Goal: Transaction & Acquisition: Purchase product/service

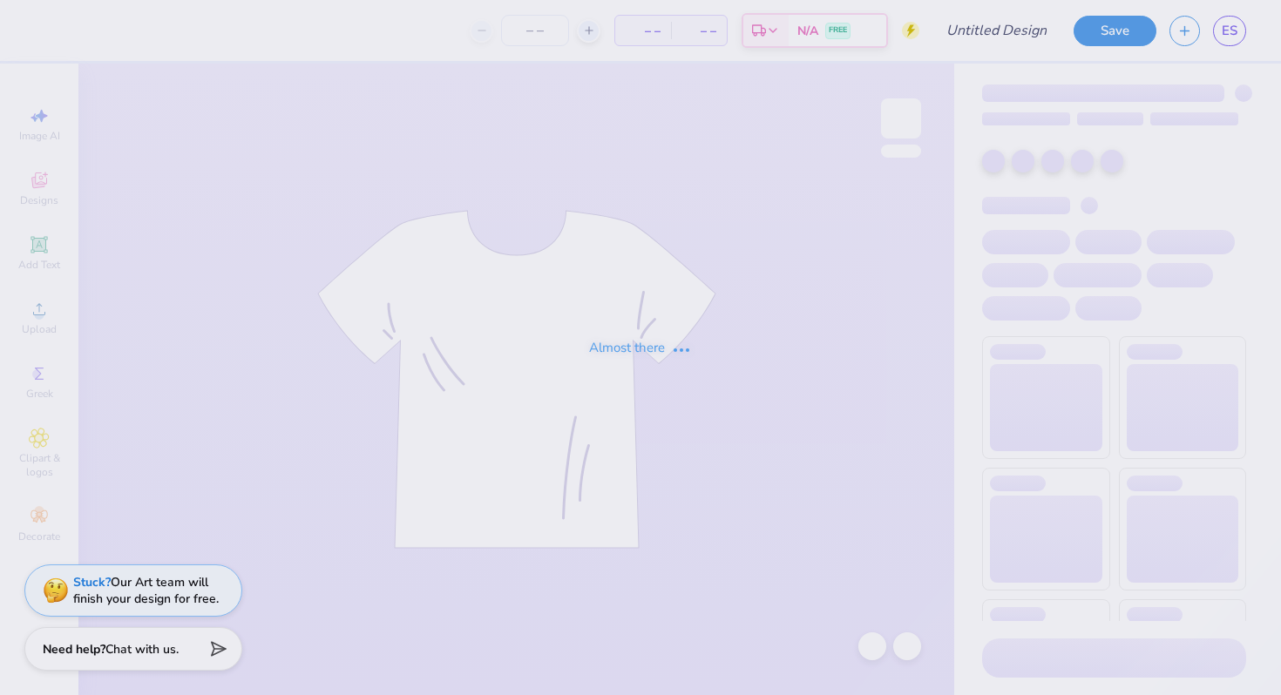
type input "Hips tee"
type input "25"
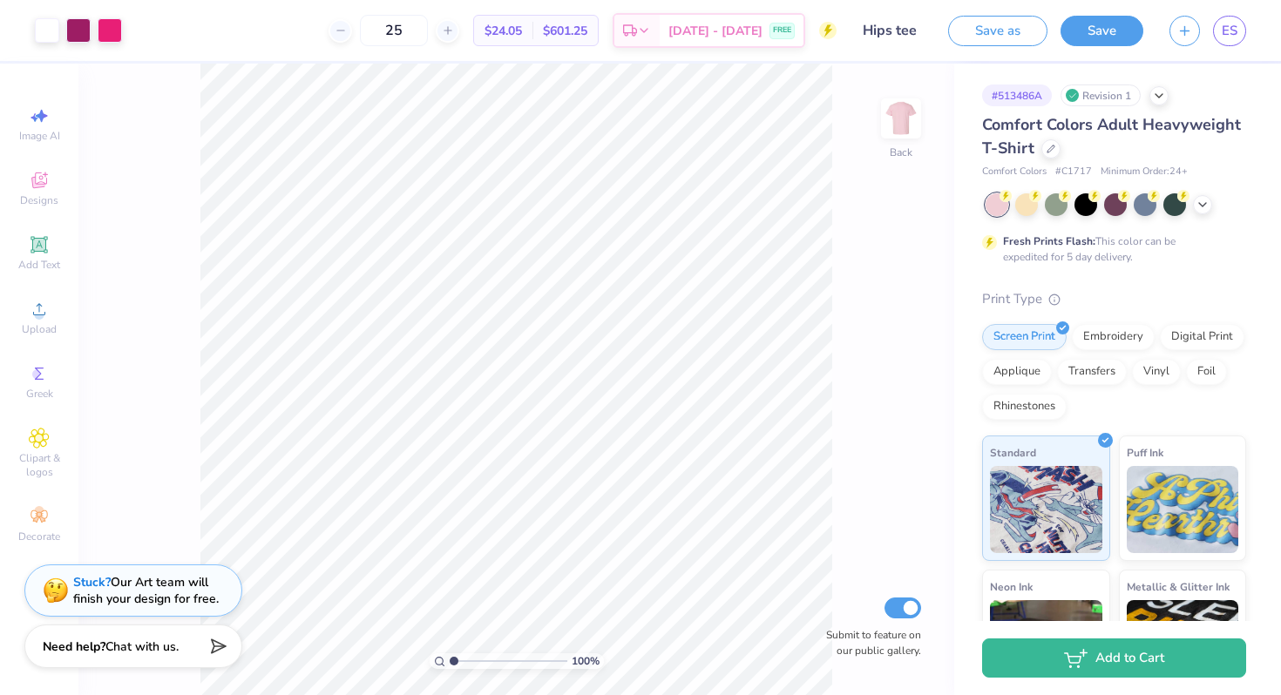
click at [147, 655] on div "Need help? Chat with us." at bounding box center [133, 647] width 218 height 44
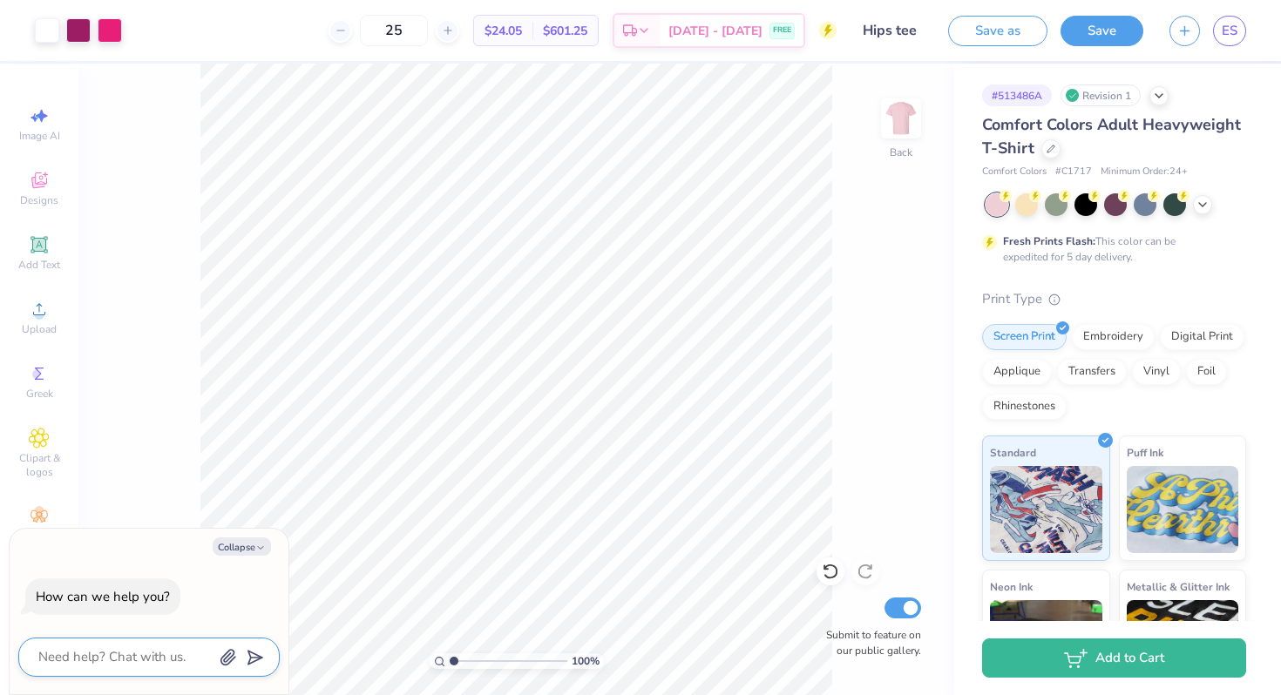
click at [166, 651] on textarea at bounding box center [125, 658] width 177 height 24
click at [1231, 33] on span "ES" at bounding box center [1230, 31] width 16 height 20
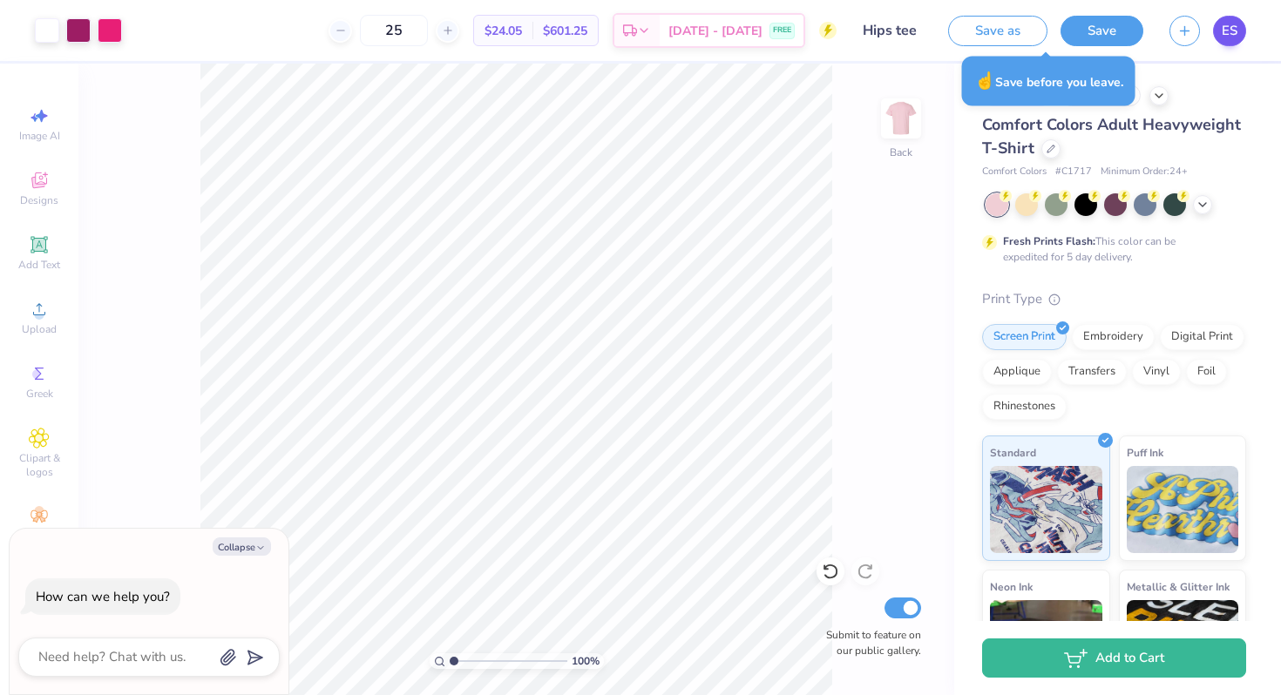
type textarea "x"
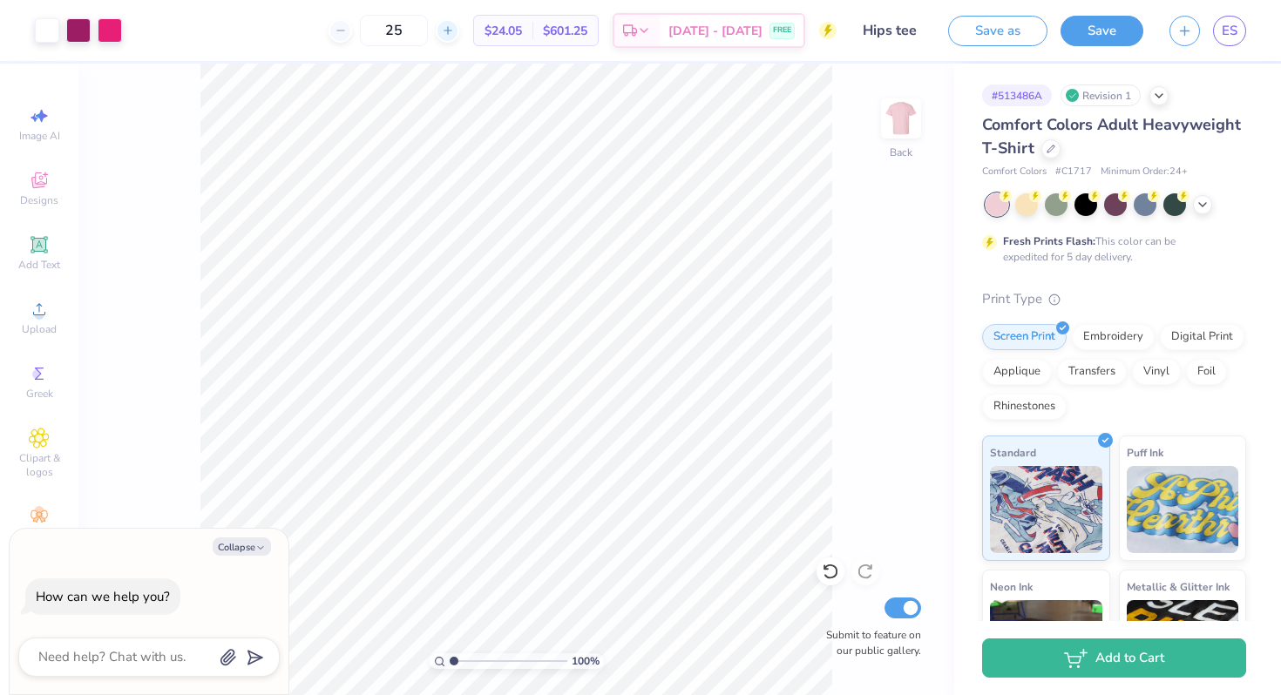
click at [459, 36] on div at bounding box center [448, 31] width 24 height 24
click at [459, 36] on div "27" at bounding box center [394, 30] width 131 height 31
click at [459, 36] on div at bounding box center [448, 31] width 24 height 24
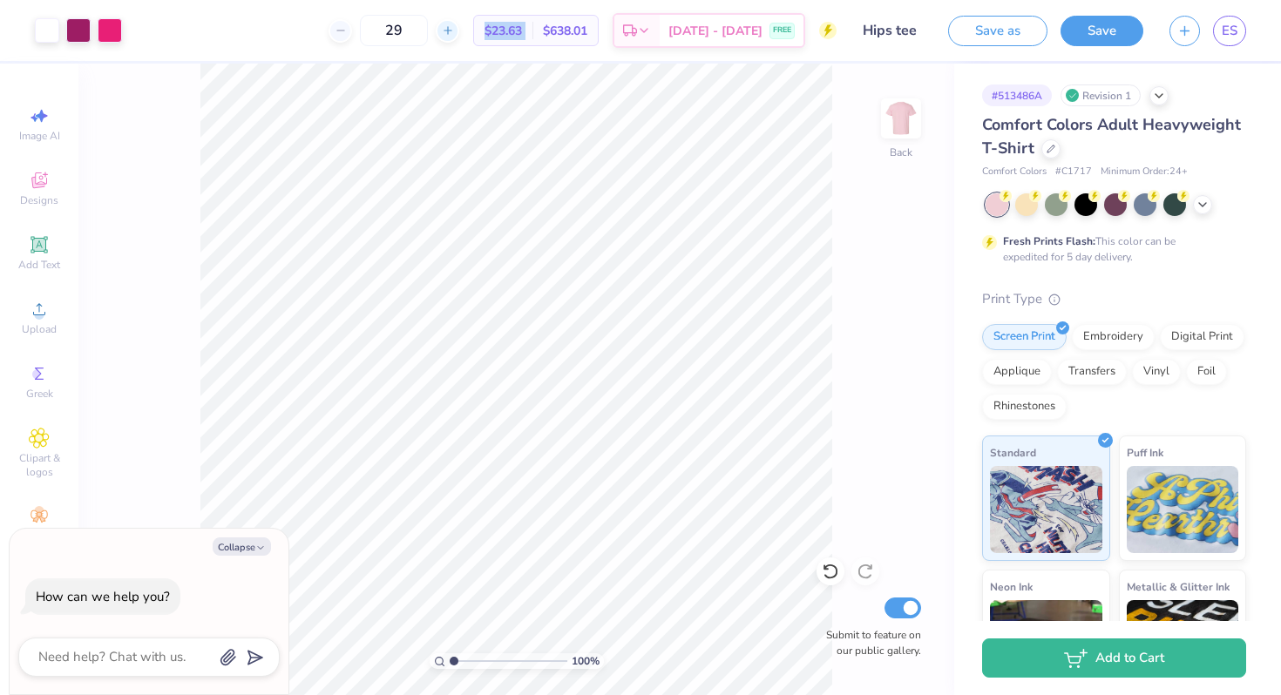
click at [459, 36] on div at bounding box center [448, 31] width 24 height 24
click at [454, 35] on icon at bounding box center [448, 30] width 12 height 12
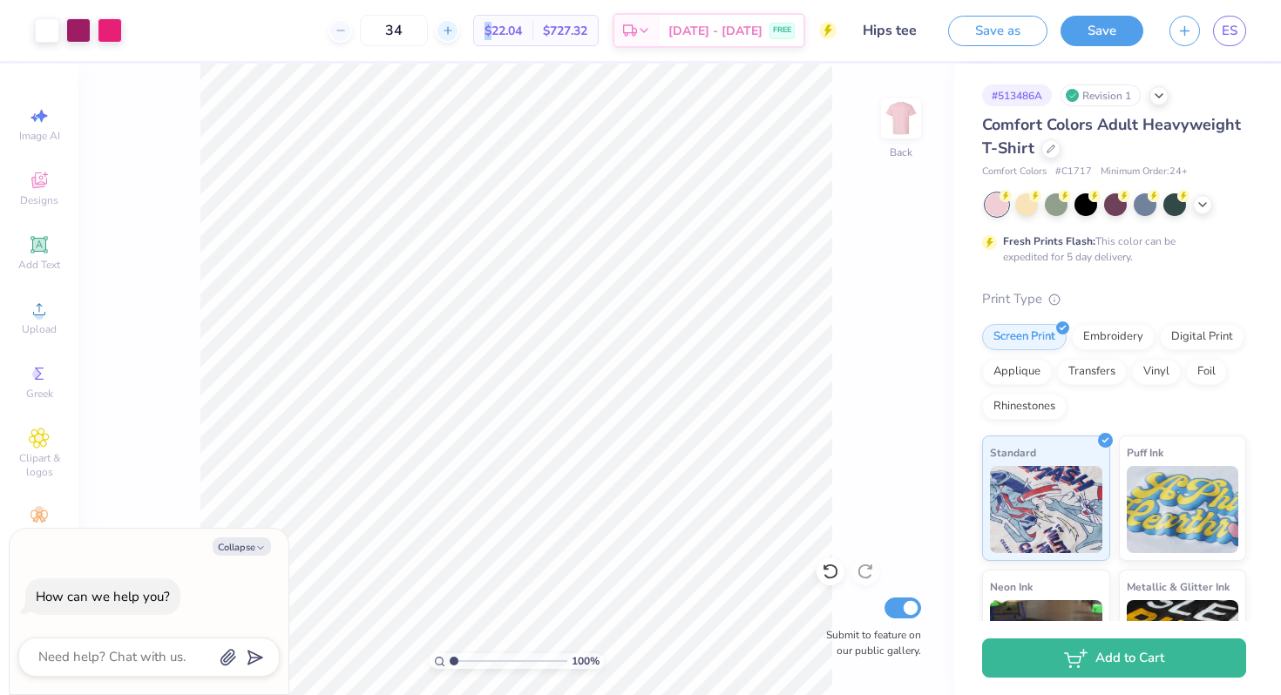
click at [454, 35] on icon at bounding box center [448, 30] width 12 height 12
type input "36"
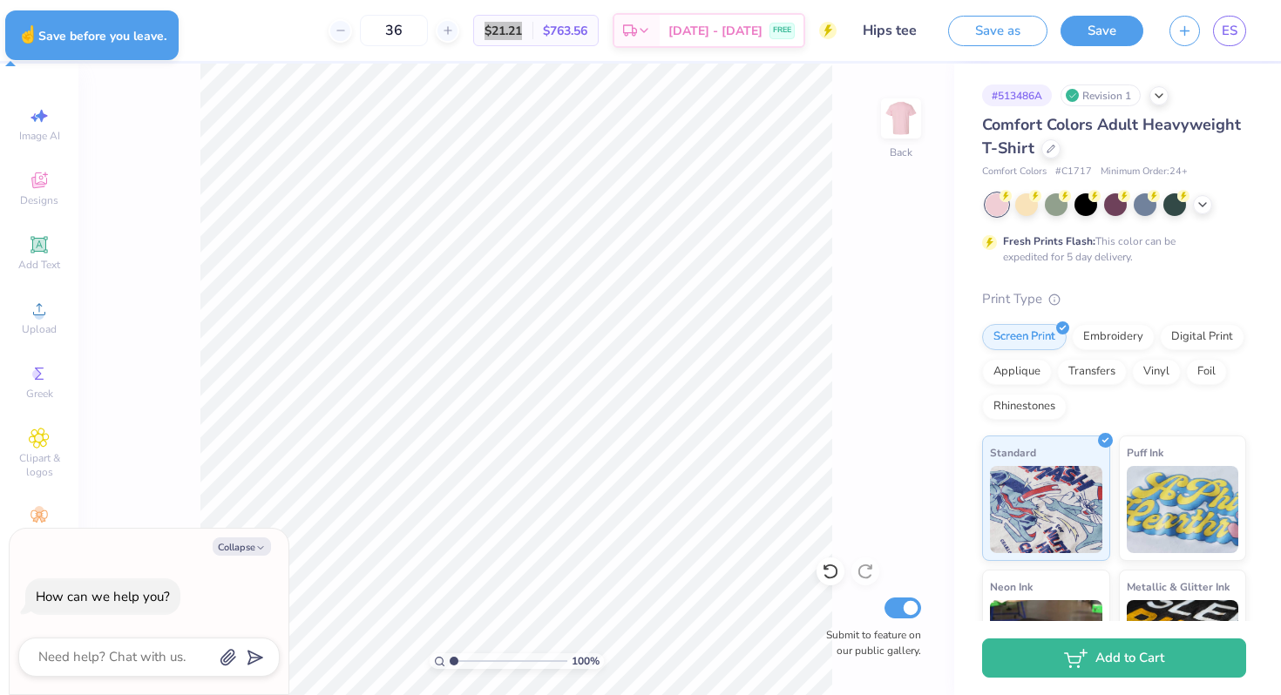
type textarea "x"
